Goal: Use online tool/utility: Utilize a website feature to perform a specific function

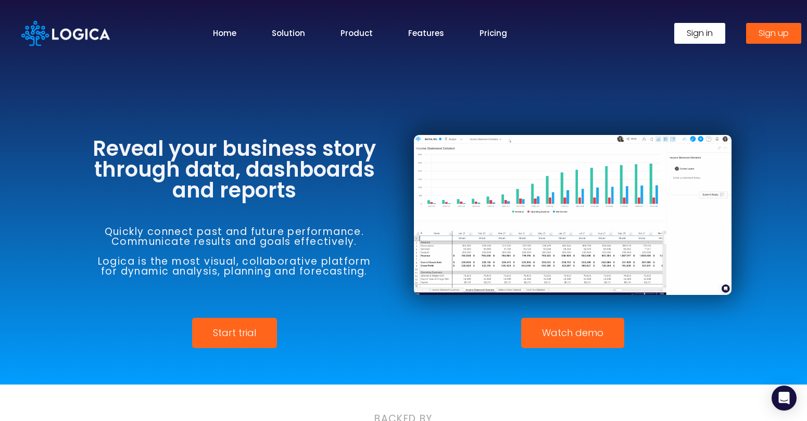
click at [715, 38] on link "Sign in" at bounding box center [700, 33] width 51 height 21
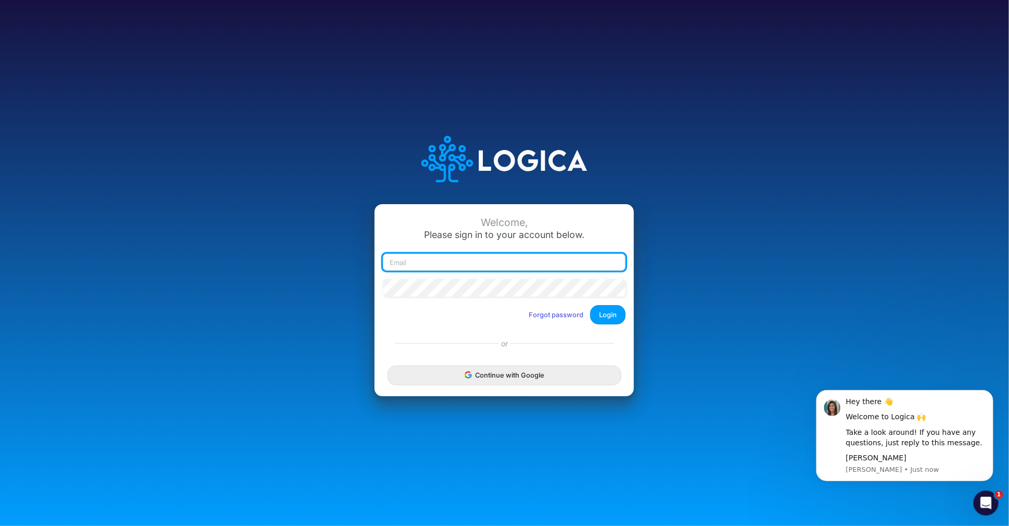
click at [413, 261] on input "email" at bounding box center [504, 263] width 243 height 18
type input "claudia@buildmas.pro"
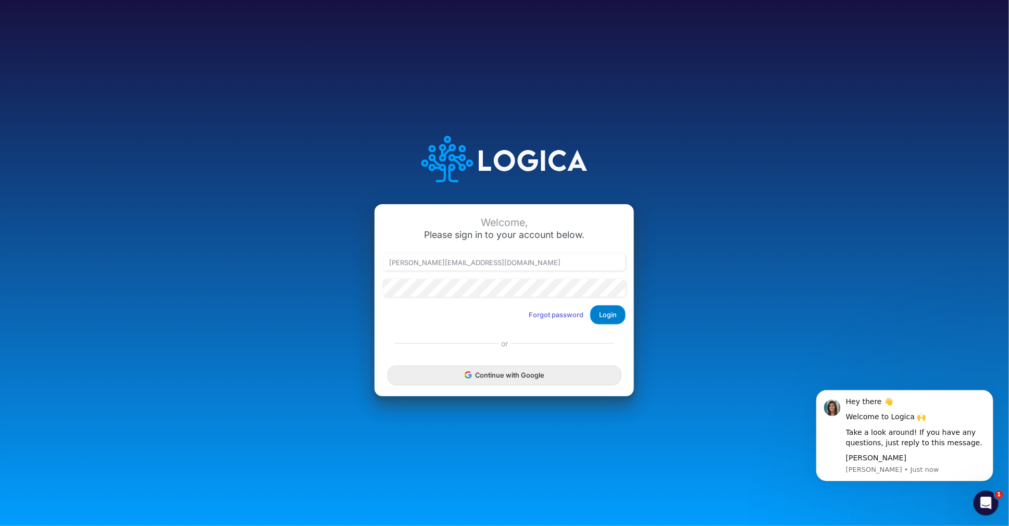
click at [607, 312] on button "Login" at bounding box center [607, 314] width 35 height 19
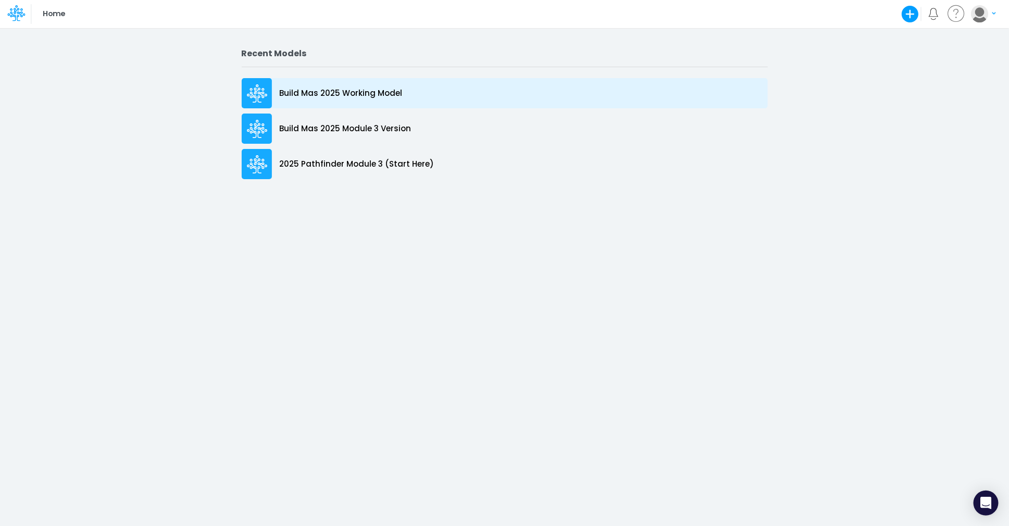
click at [374, 92] on p "Build Mas 2025 Working Model" at bounding box center [341, 94] width 123 height 12
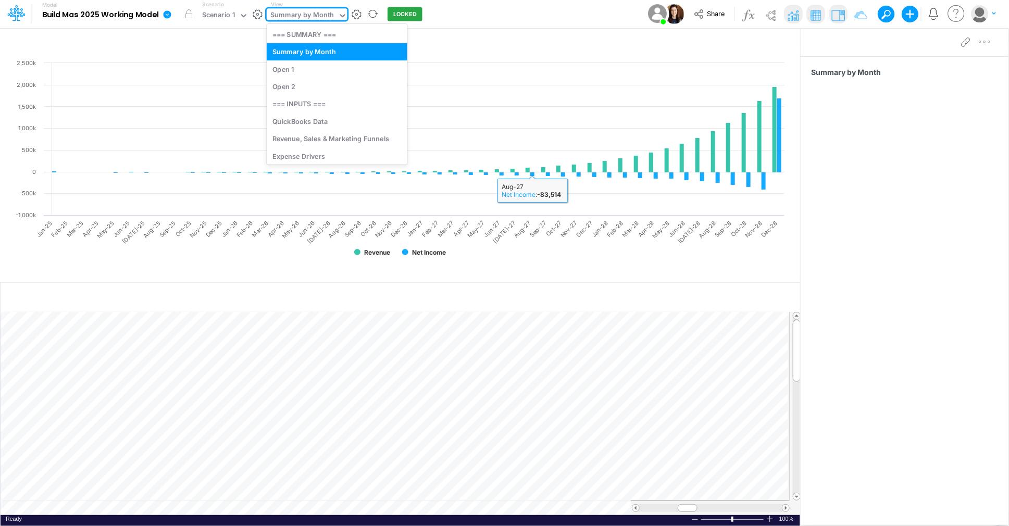
click at [332, 11] on div "Summary by Month" at bounding box center [302, 16] width 64 height 12
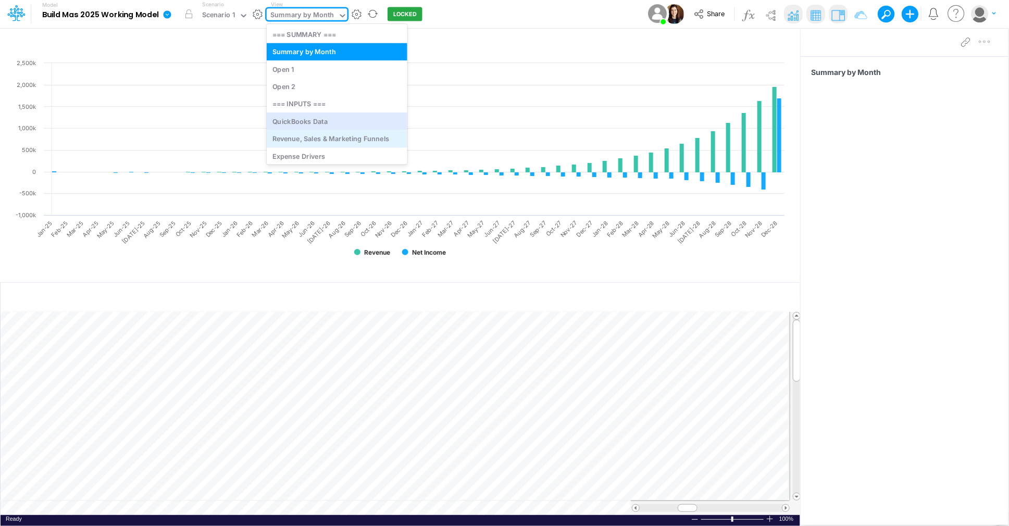
scroll to position [21, 0]
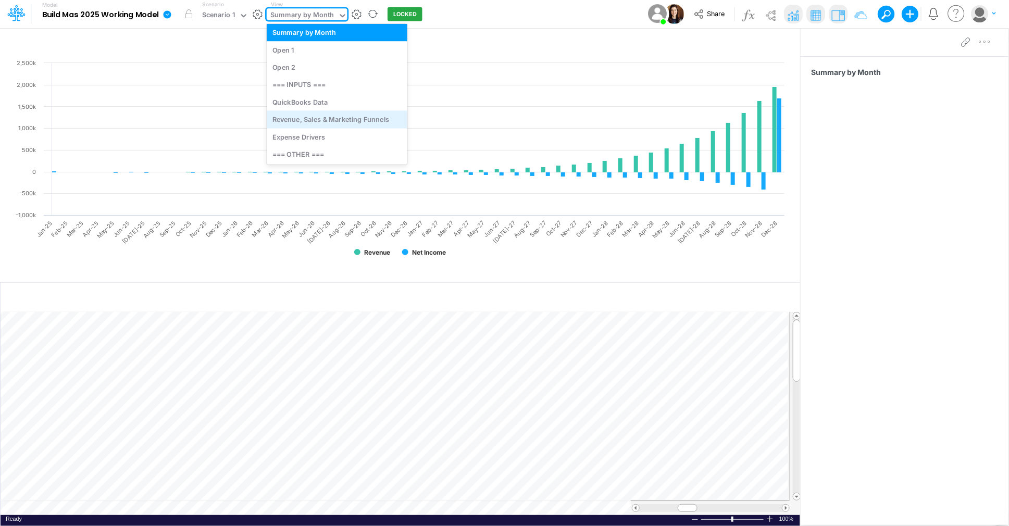
click at [329, 120] on div "Revenue, Sales & Marketing Funnels" at bounding box center [337, 119] width 141 height 17
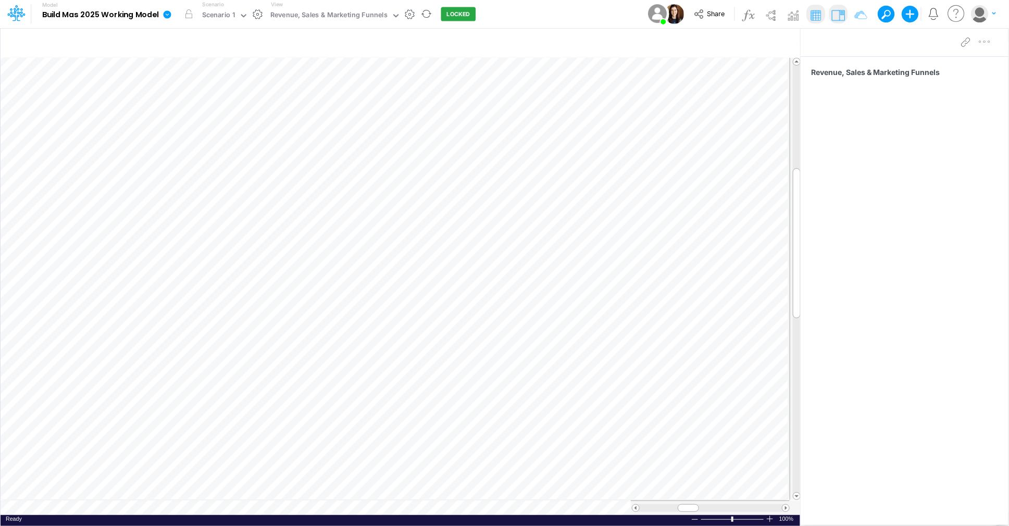
scroll to position [0, 1]
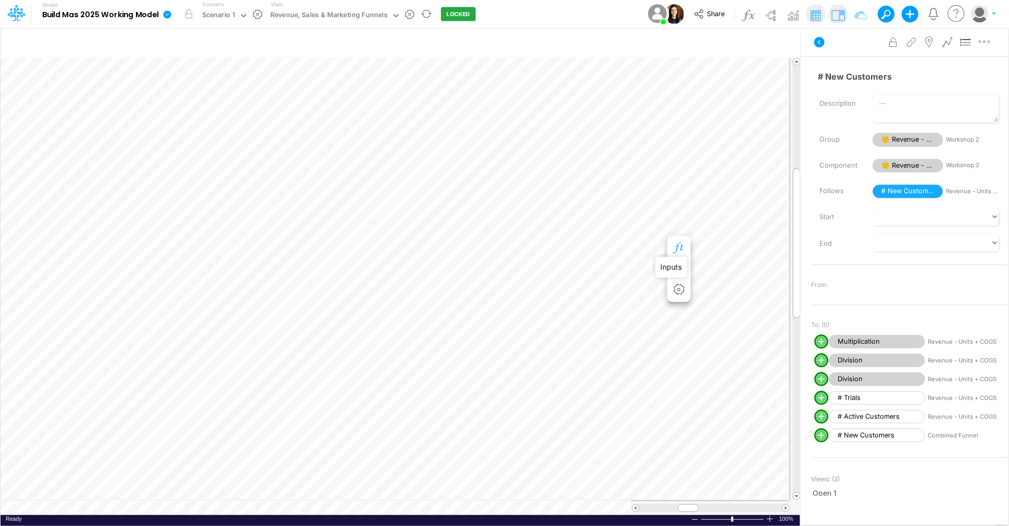
click at [678, 249] on icon "button" at bounding box center [679, 248] width 16 height 11
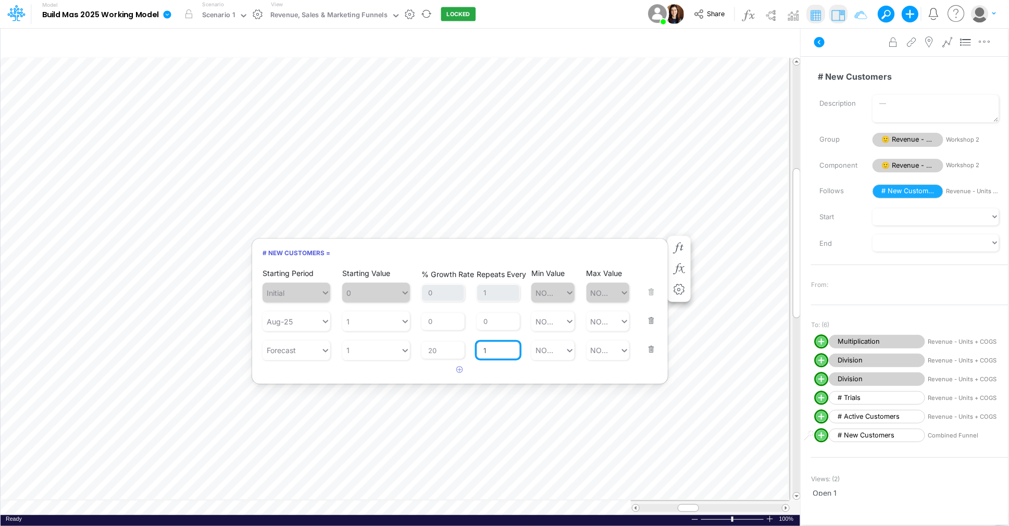
click at [490, 352] on input "1" at bounding box center [498, 351] width 43 height 18
type input "2"
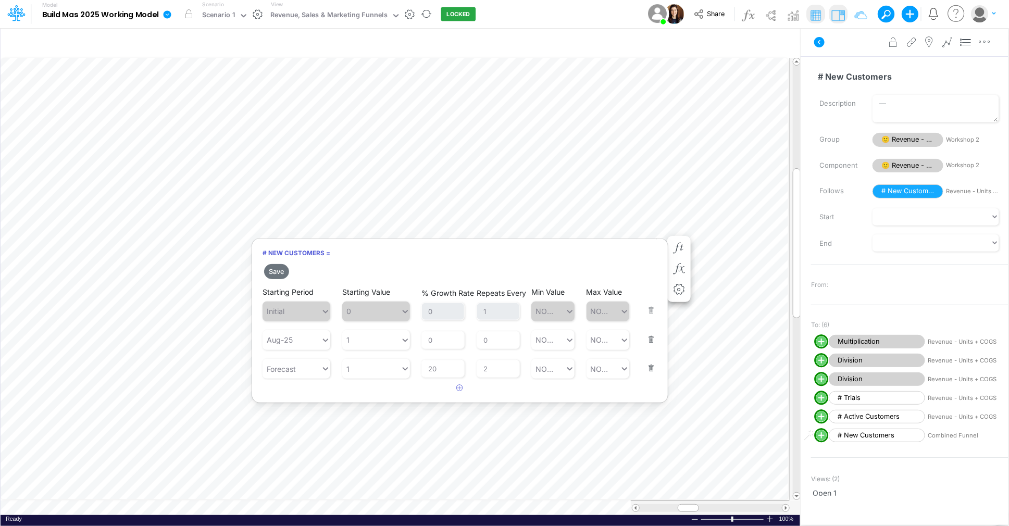
click at [591, 257] on h6 "# New Customers =" at bounding box center [460, 253] width 416 height 18
click at [277, 271] on button "Save" at bounding box center [276, 271] width 25 height 15
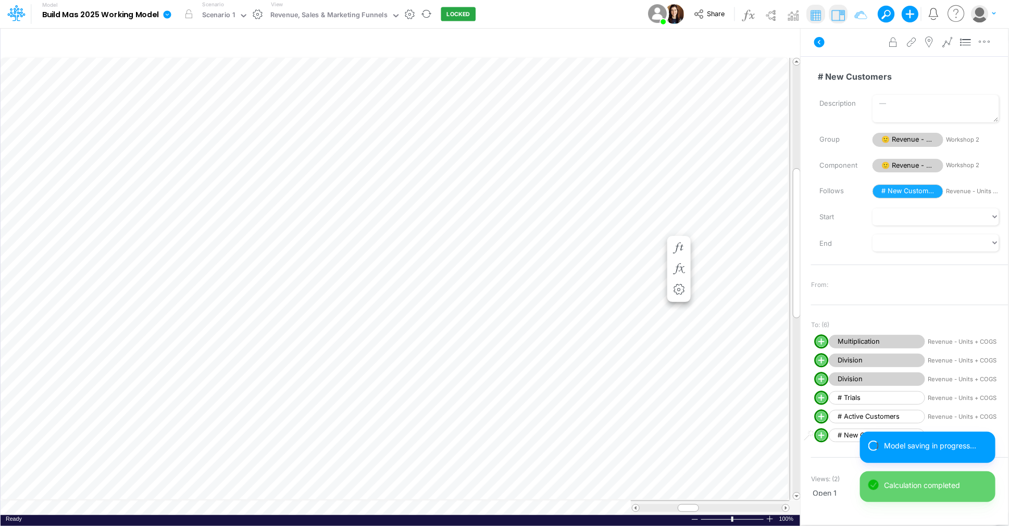
scroll to position [0, 1]
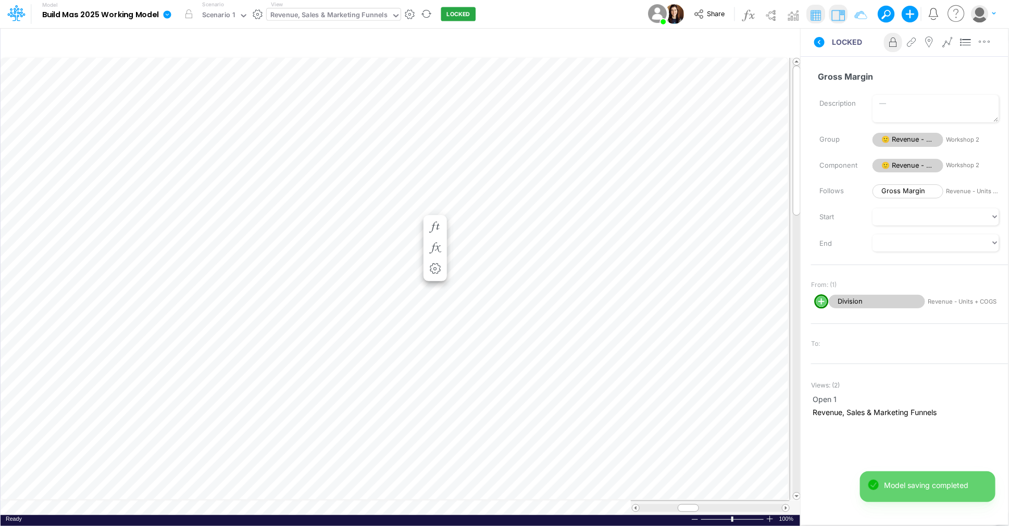
click at [393, 11] on icon at bounding box center [395, 15] width 9 height 9
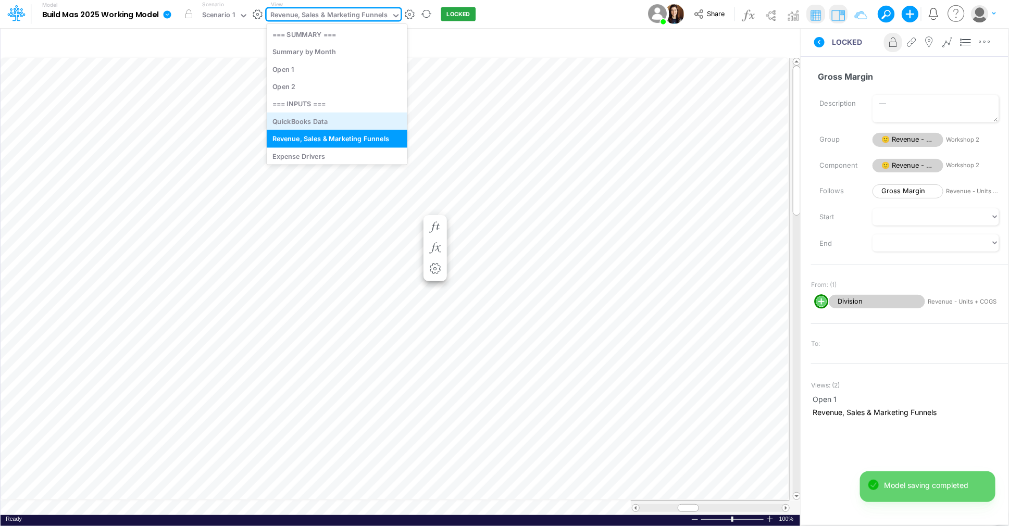
scroll to position [21, 0]
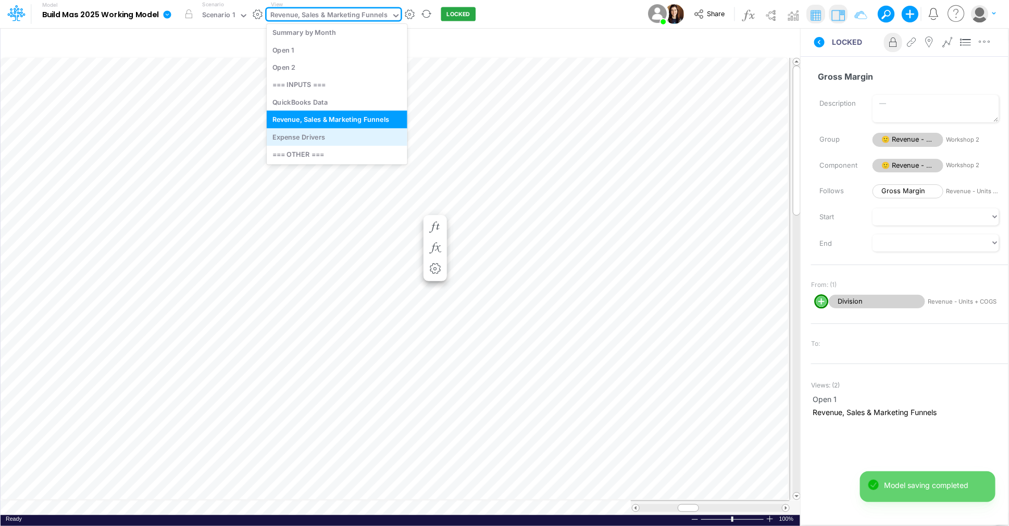
click at [314, 137] on div "Expense Drivers" at bounding box center [337, 136] width 141 height 17
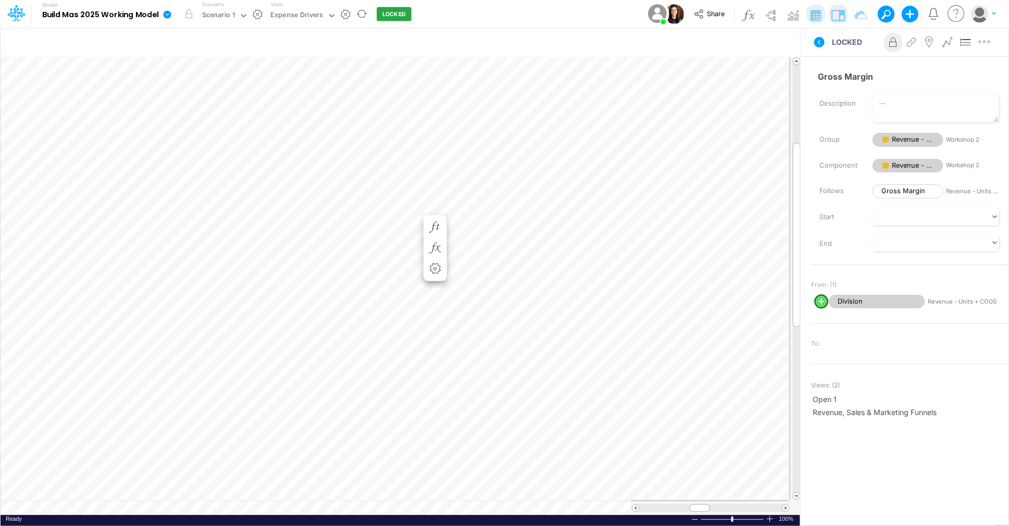
scroll to position [0, 1]
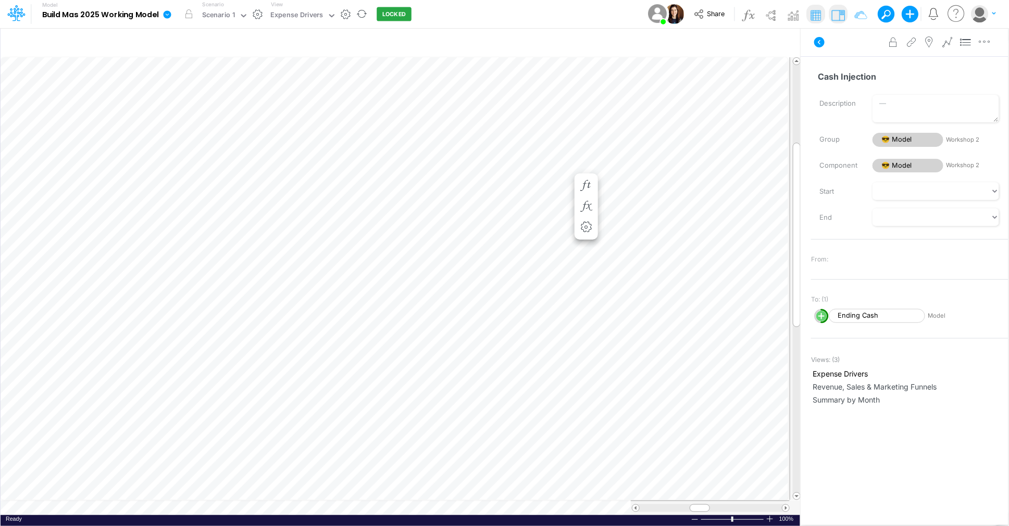
scroll to position [0, 1]
click at [911, 15] on icon "button" at bounding box center [910, 14] width 17 height 17
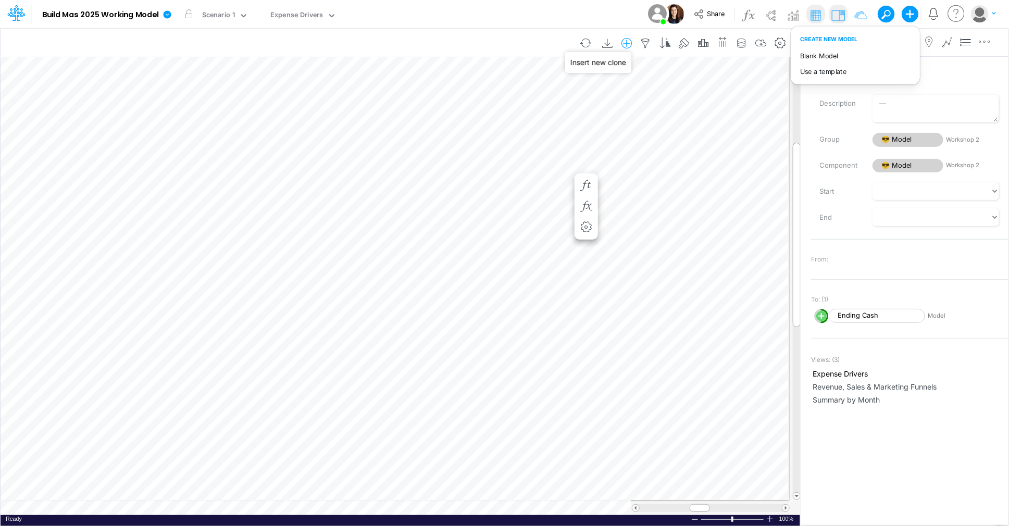
click at [627, 45] on icon "button" at bounding box center [627, 43] width 16 height 11
click at [546, 100] on p "Expense" at bounding box center [537, 105] width 32 height 12
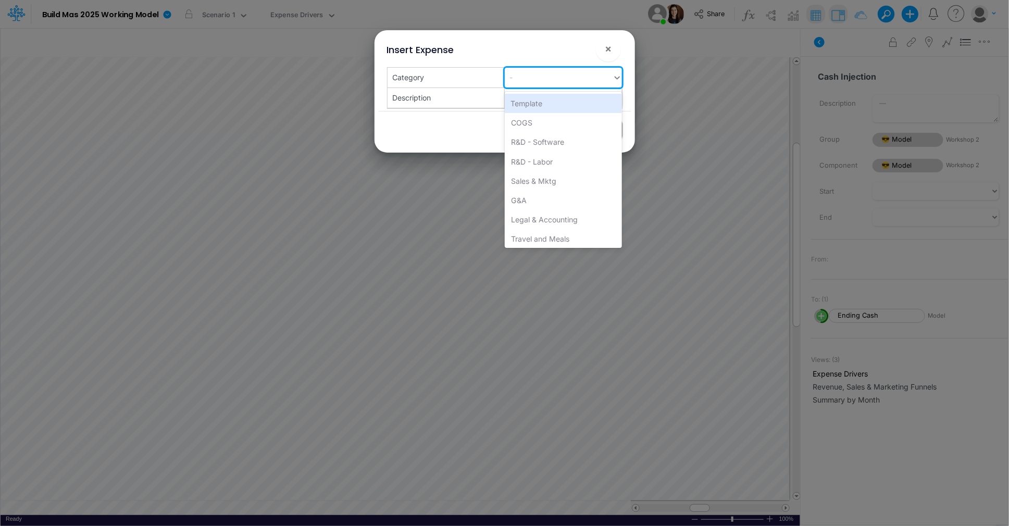
click at [615, 78] on icon at bounding box center [617, 77] width 9 height 10
click at [599, 58] on div "Insert Expense ×" at bounding box center [505, 47] width 252 height 35
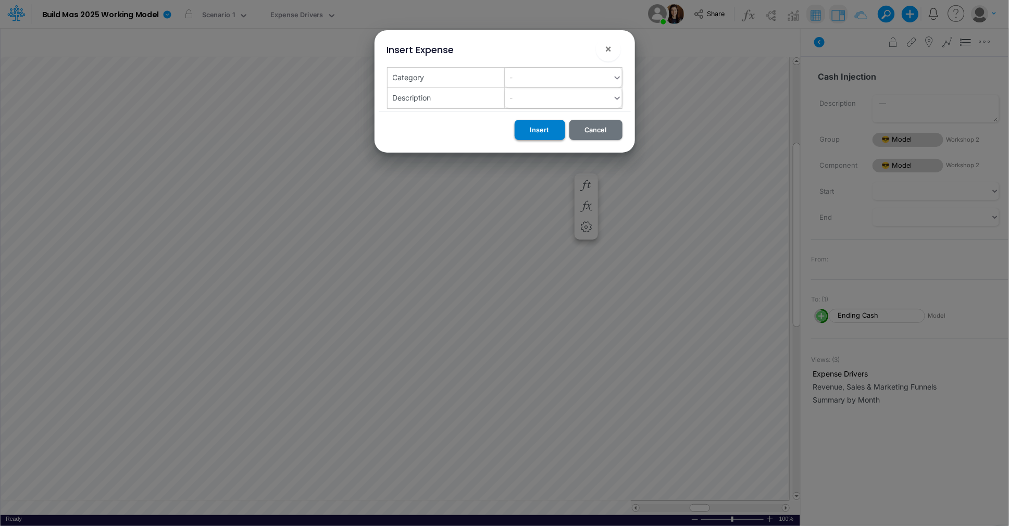
click at [544, 132] on button "Insert" at bounding box center [540, 130] width 51 height 20
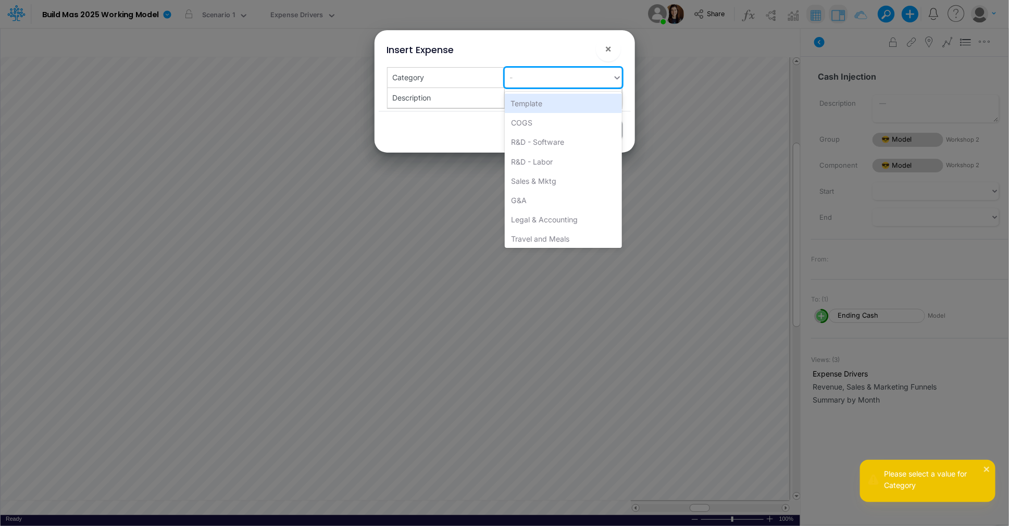
click at [558, 83] on div "-" at bounding box center [559, 77] width 108 height 17
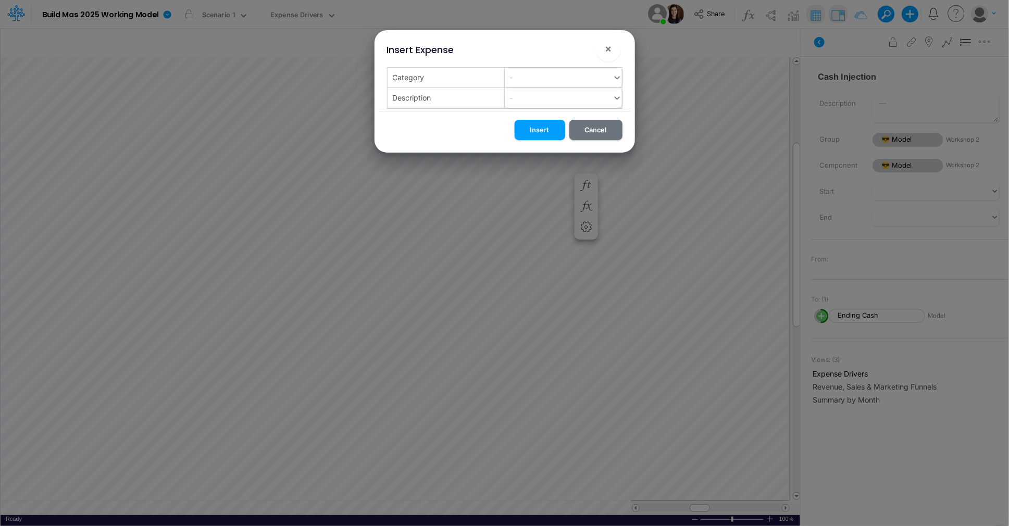
click at [437, 125] on div "Insert Cancel" at bounding box center [505, 132] width 252 height 42
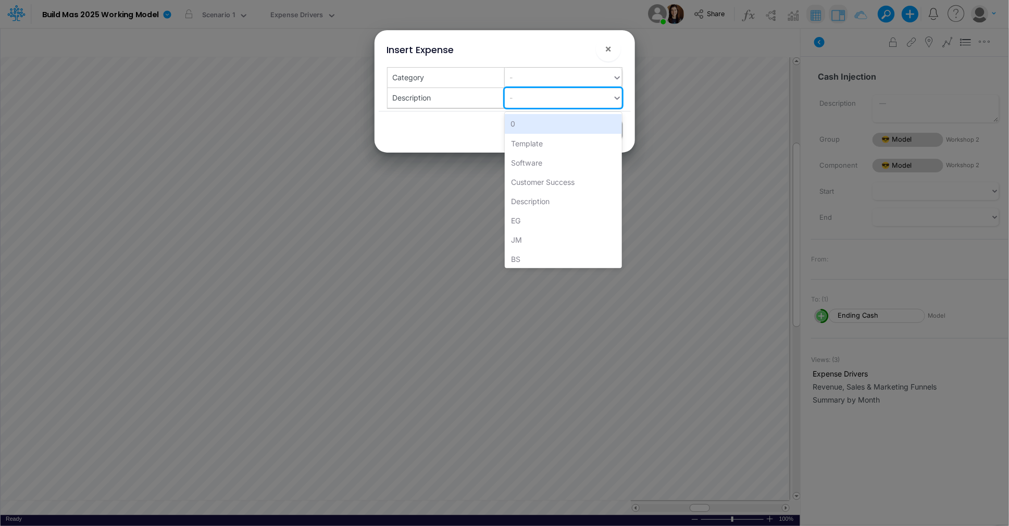
click at [554, 102] on div "-" at bounding box center [559, 97] width 108 height 17
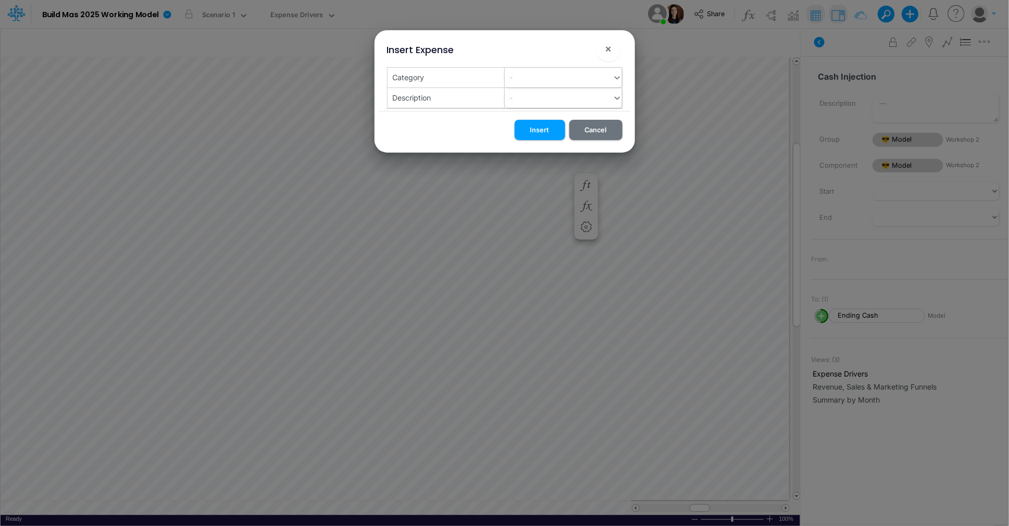
click at [434, 122] on div "Insert Cancel" at bounding box center [505, 132] width 252 height 42
click at [612, 45] on button "×" at bounding box center [608, 48] width 25 height 25
